Goal: Navigation & Orientation: Find specific page/section

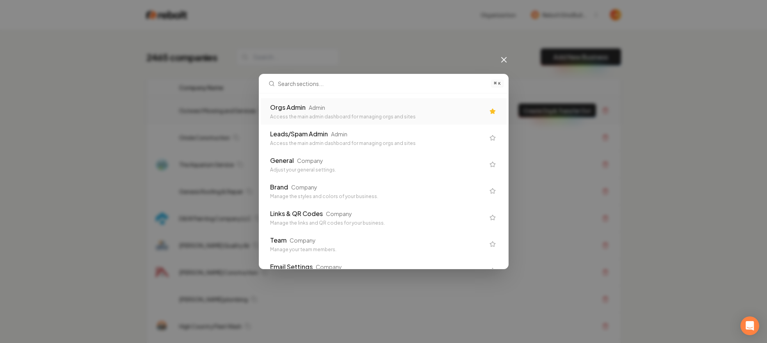
click at [308, 115] on div "Access the main admin dashboard for managing orgs and sites" at bounding box center [377, 117] width 215 height 6
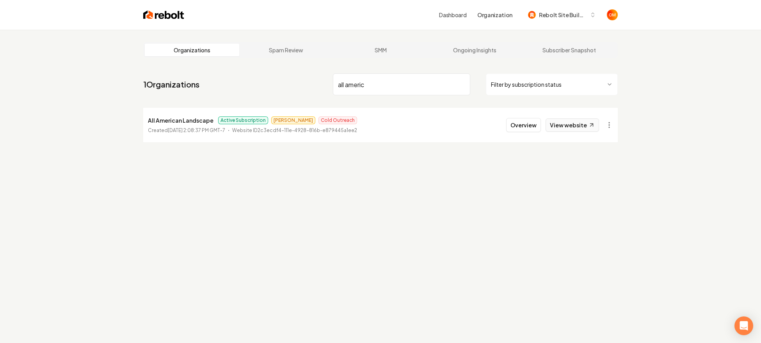
type input "all americ"
click at [566, 121] on link "View website" at bounding box center [572, 124] width 53 height 13
drag, startPoint x: 183, startPoint y: 121, endPoint x: 136, endPoint y: 120, distance: 46.9
click at [136, 120] on main "Organizations Spam Review SMM Ongoing Insights Subscriber Snapshot 1 Organizati…" at bounding box center [381, 92] width 500 height 125
copy p "All American Landscape"
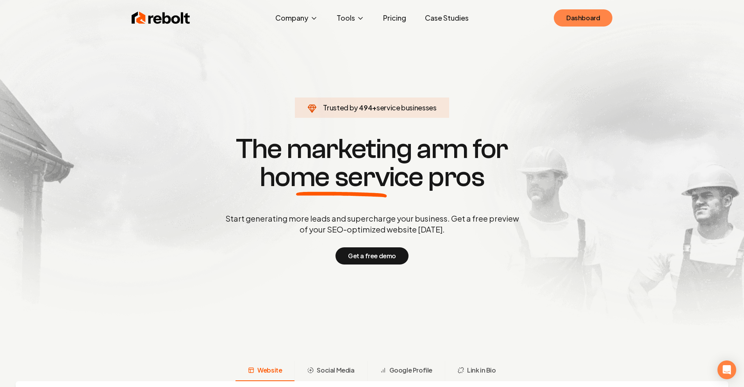
click at [573, 14] on link "Dashboard" at bounding box center [582, 17] width 59 height 17
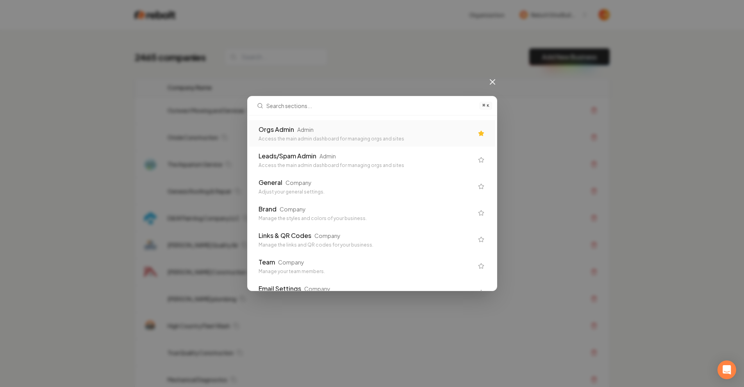
click at [333, 129] on div "Orgs Admin Admin" at bounding box center [365, 129] width 215 height 9
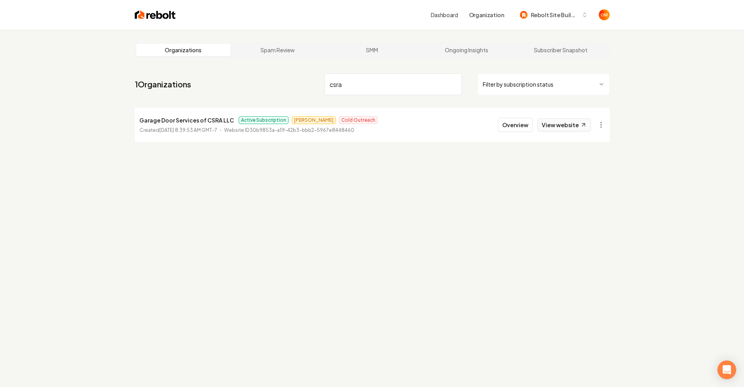
type input "csra"
click at [560, 124] on link "View website" at bounding box center [563, 124] width 53 height 13
